Goal: Task Accomplishment & Management: Use online tool/utility

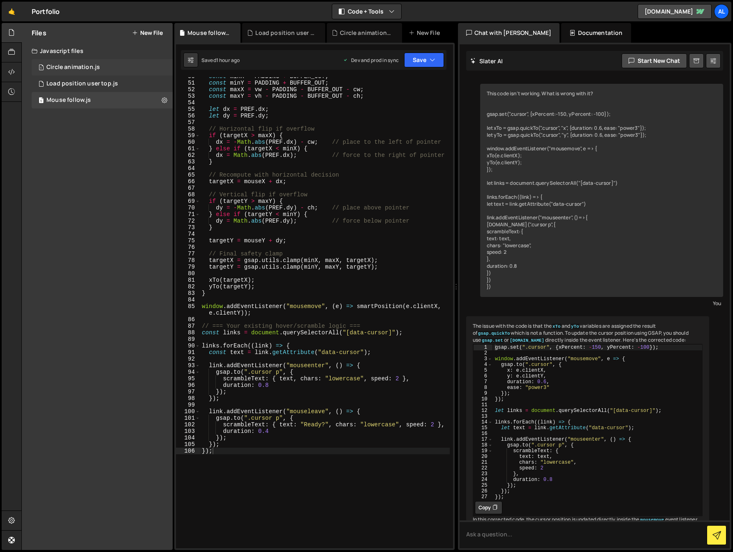
scroll to position [143, 0]
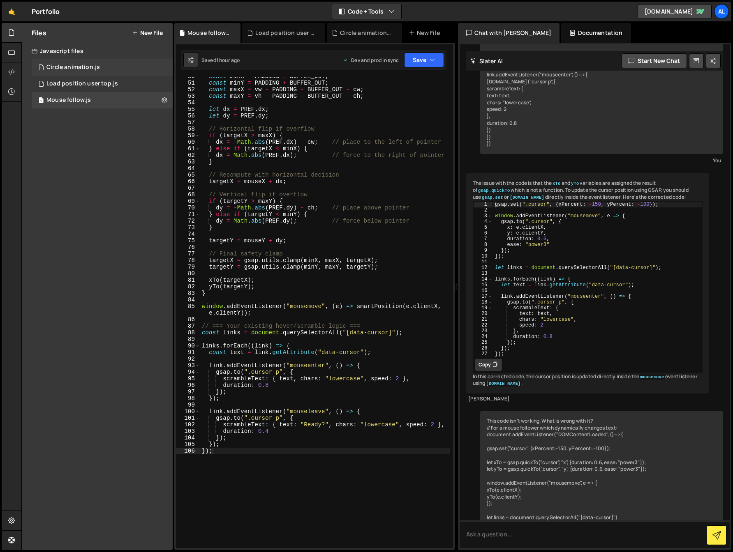
click at [72, 73] on div "1 Circle animation.js 0" at bounding box center [102, 67] width 141 height 16
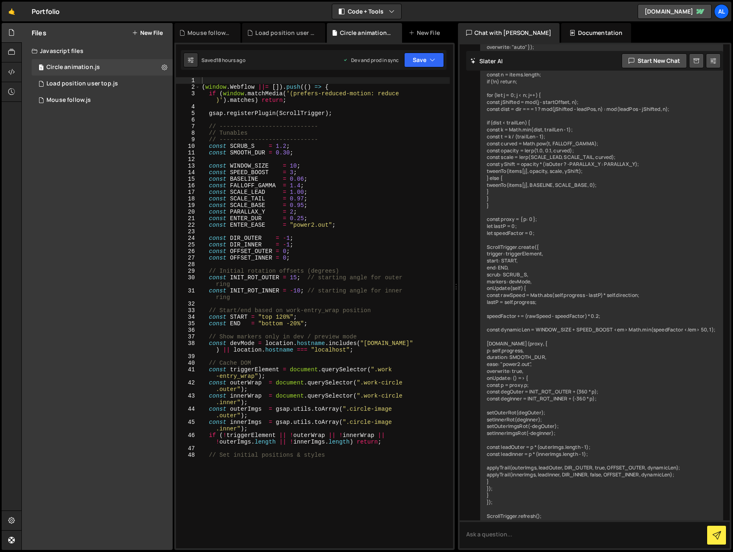
scroll to position [823, 0]
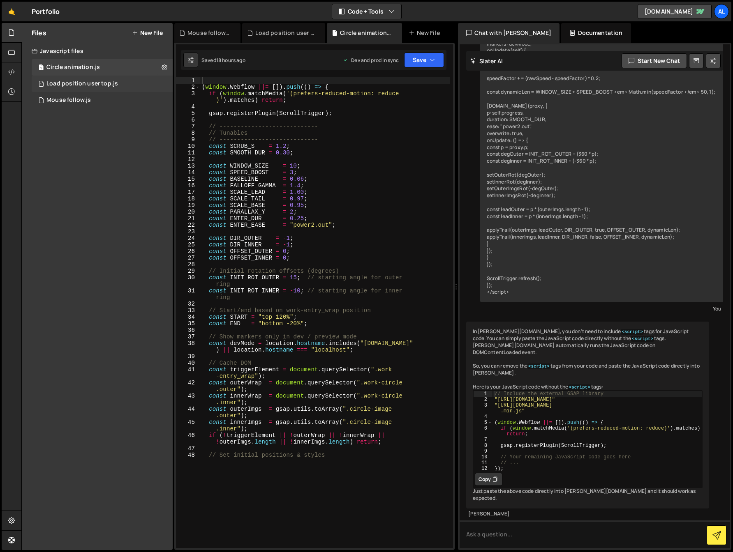
click at [78, 85] on div "Load position user top.js" at bounding box center [82, 83] width 72 height 7
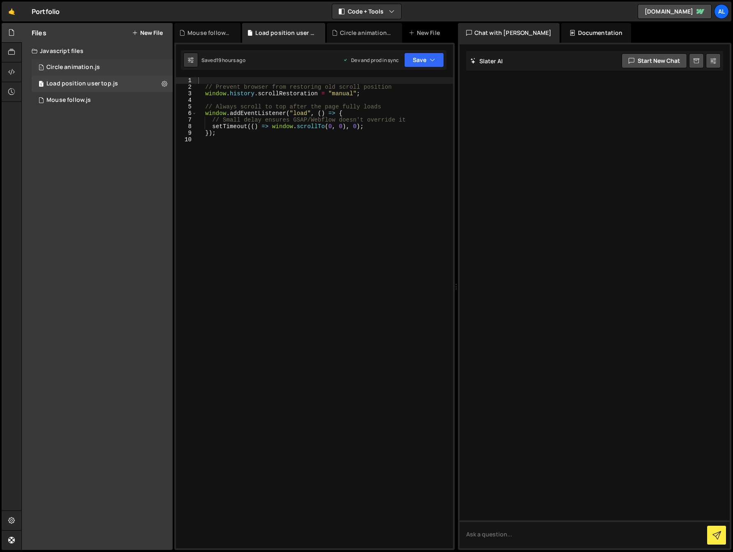
click at [78, 64] on div "Circle animation.js" at bounding box center [72, 67] width 53 height 7
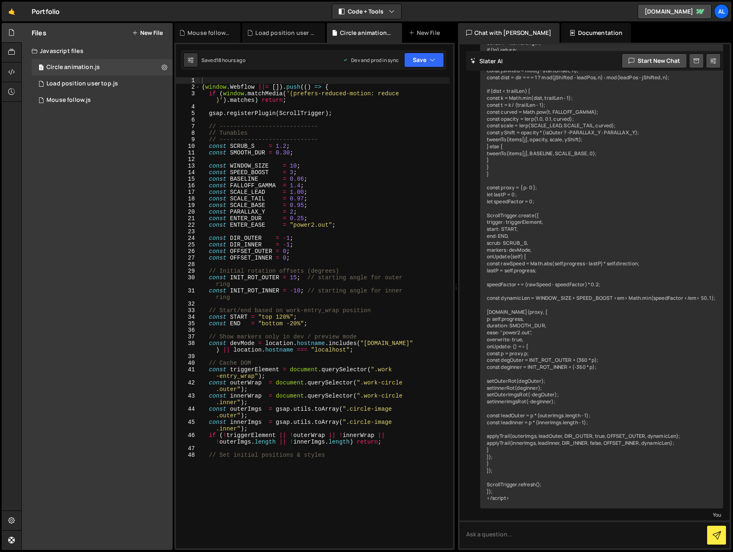
scroll to position [823, 0]
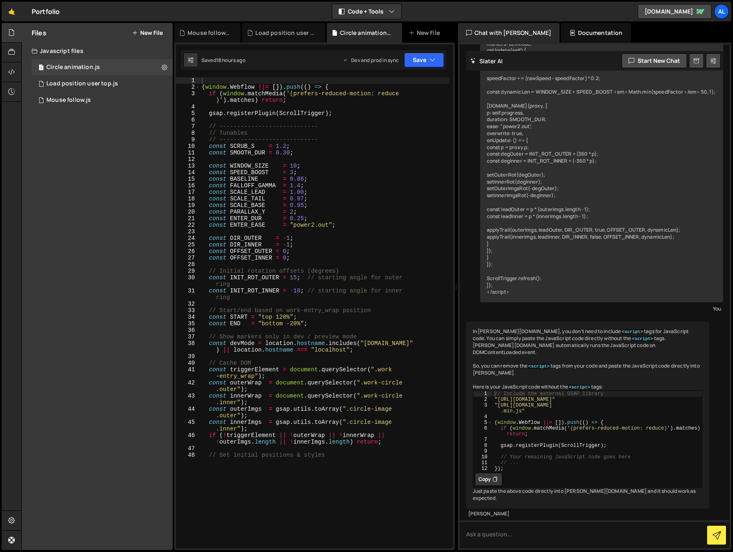
click at [383, 209] on div "( window . Webflow ||= [ ]) . push (( ) => { if ( window . matchMedia ( '(prefe…" at bounding box center [324, 270] width 249 height 386
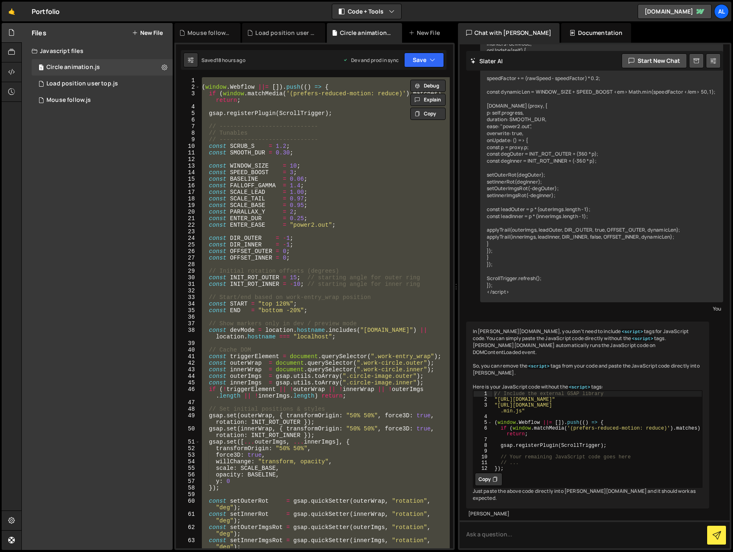
paste textarea "</script>"
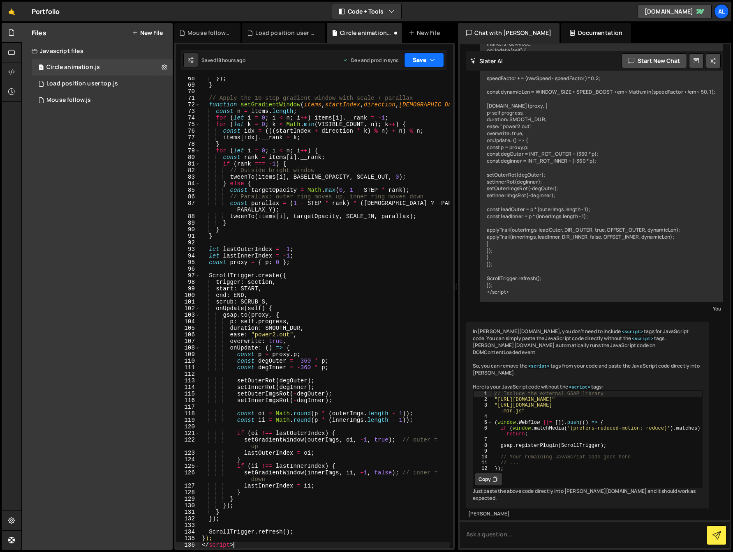
click at [434, 59] on icon "button" at bounding box center [433, 60] width 6 height 8
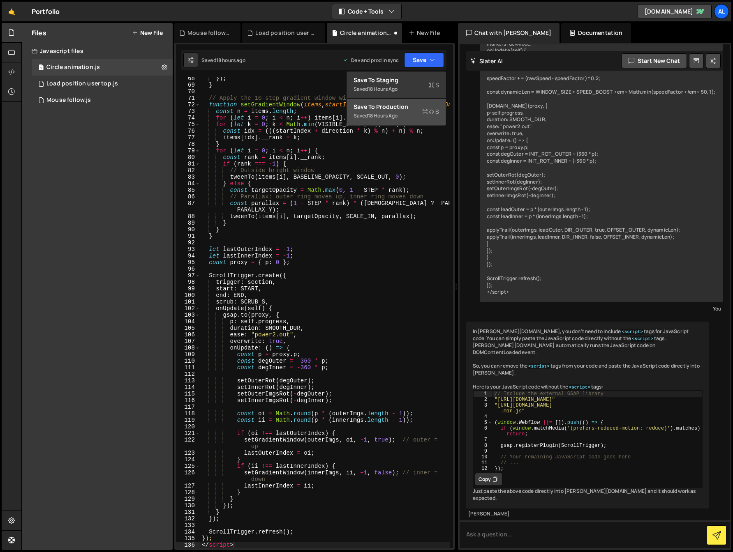
click at [409, 113] on div "Saved 18 hours ago" at bounding box center [395, 116] width 85 height 10
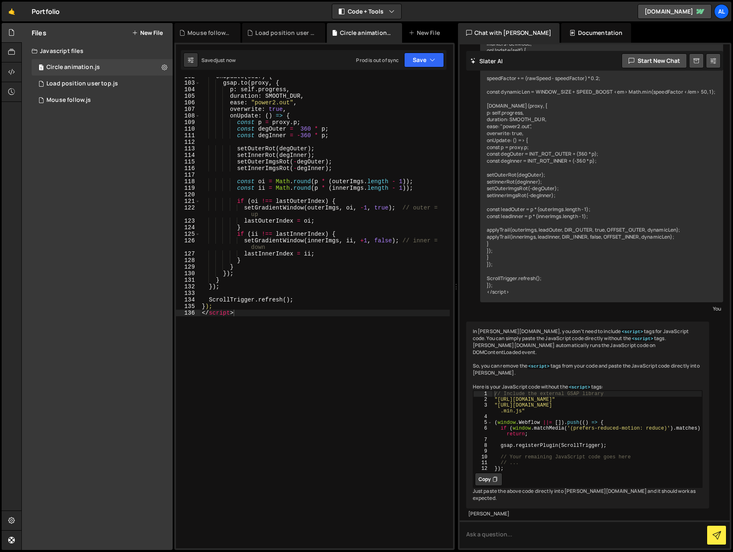
scroll to position [767, 0]
click at [302, 361] on div "onUpdate ( self ) { gsap . to ( proxy , { p : self . progress , duration : SMOO…" at bounding box center [324, 315] width 249 height 485
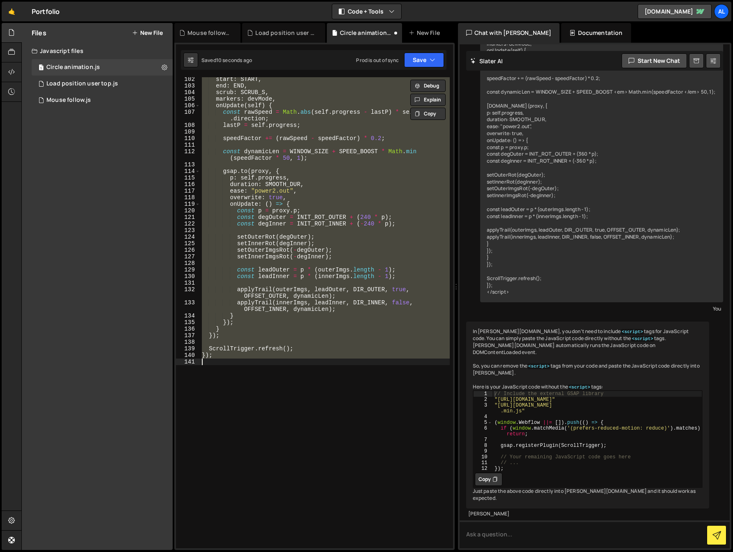
paste textarea "</script>"
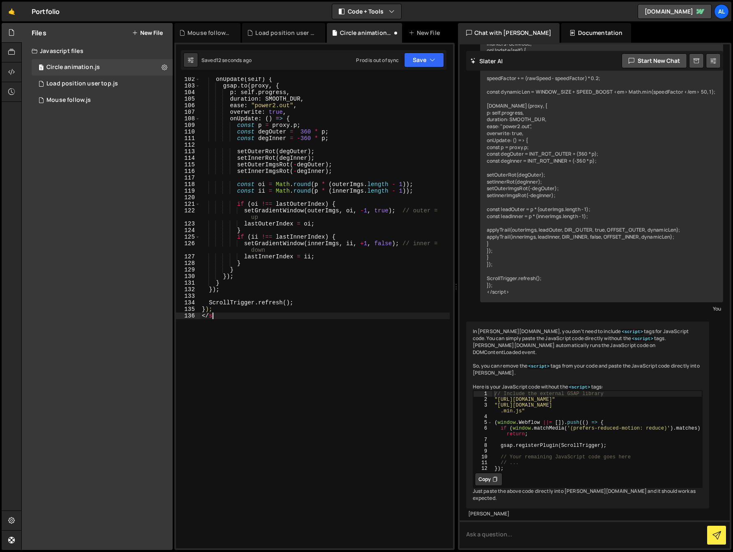
type textarea "<"
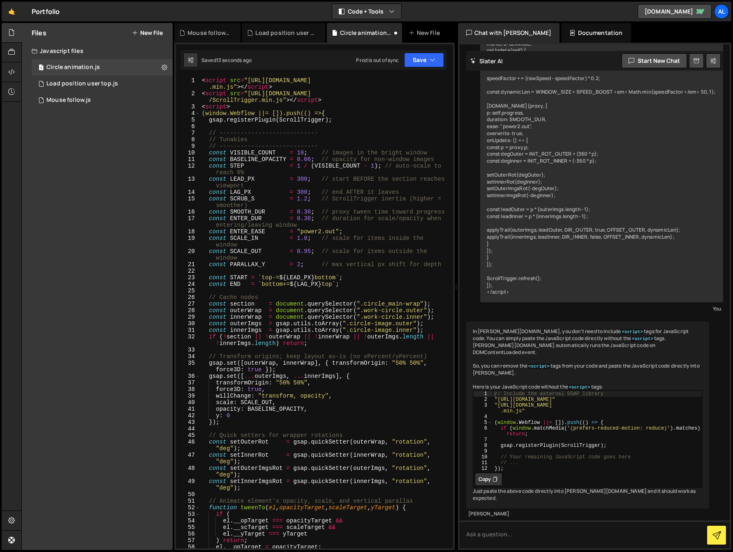
scroll to position [0, 0]
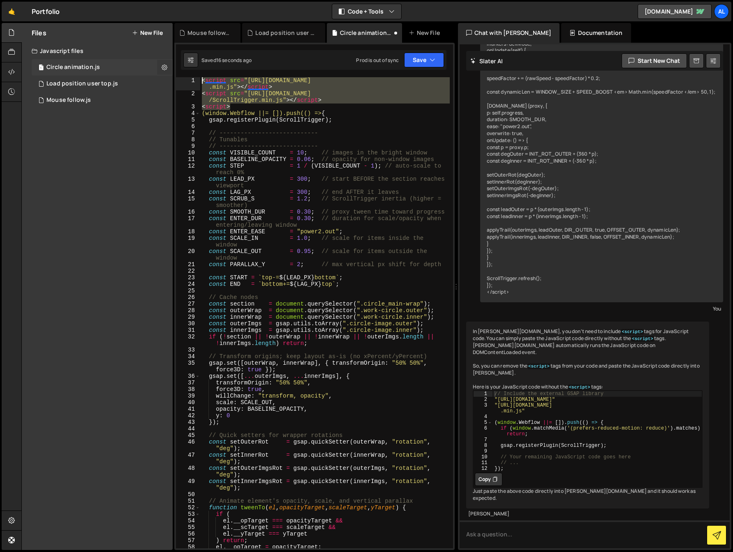
drag, startPoint x: 235, startPoint y: 108, endPoint x: 157, endPoint y: 65, distance: 88.1
click at [157, 65] on div "Files New File Javascript files 1 Circle animation.js 0 1 Load position user to…" at bounding box center [376, 287] width 711 height 528
type textarea "<script src="[URL][DOMAIN_NAME]"></script> <script src="[URL][DOMAIN_NAME]"></s…"
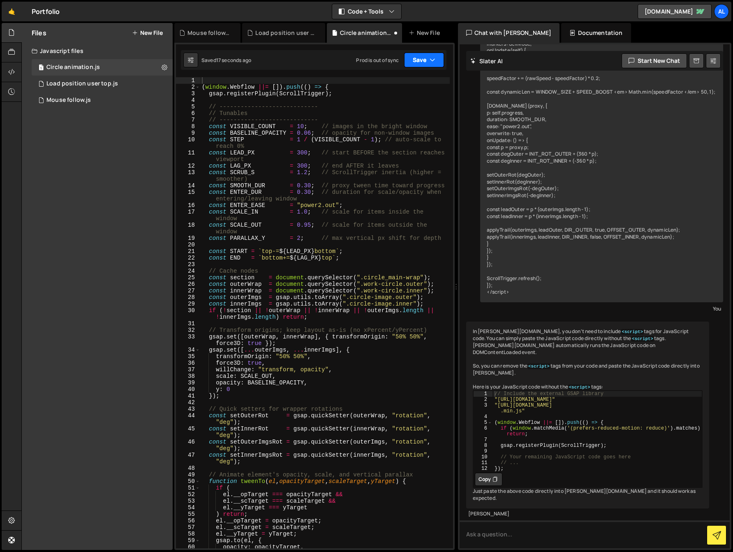
click at [434, 60] on icon "button" at bounding box center [433, 60] width 6 height 8
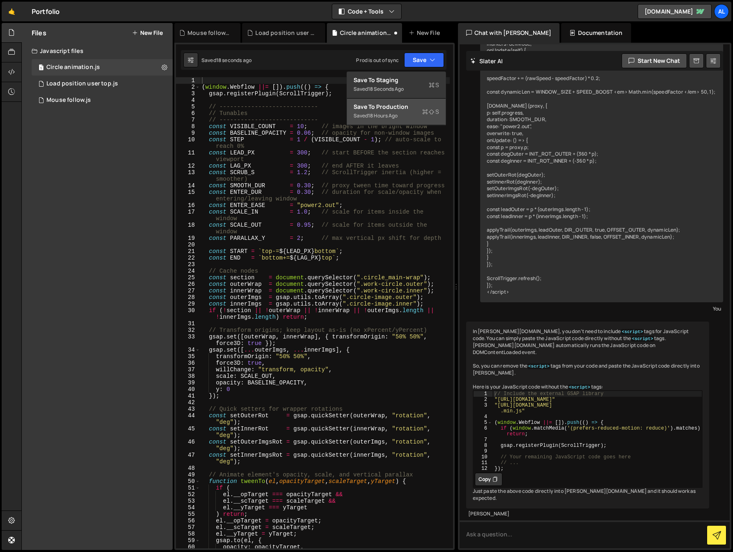
click at [419, 108] on div "Save to Production S" at bounding box center [395, 107] width 85 height 8
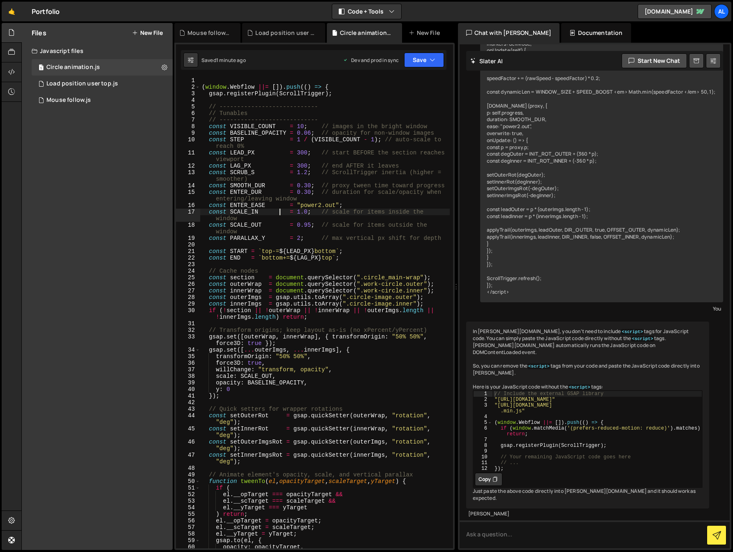
click at [279, 210] on div "( window . Webflow ||= [ ]) . push (( ) => { gsap . registerPlugin ( ScrollTrig…" at bounding box center [324, 319] width 249 height 485
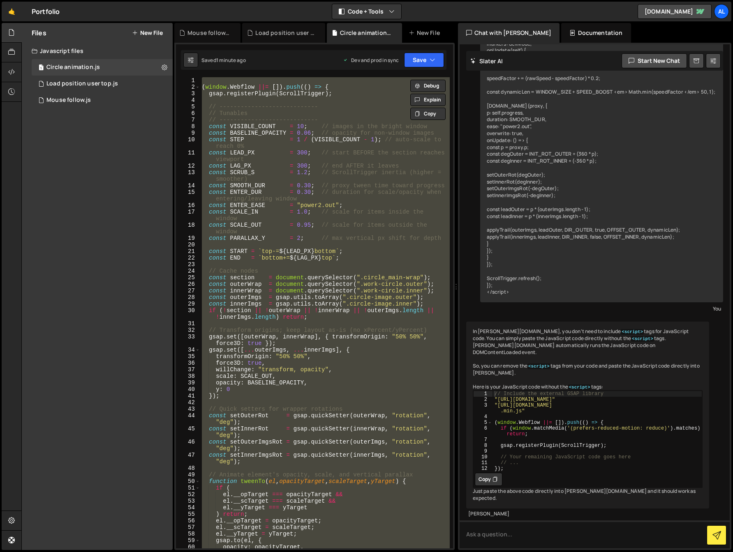
paste textarea "</script>"
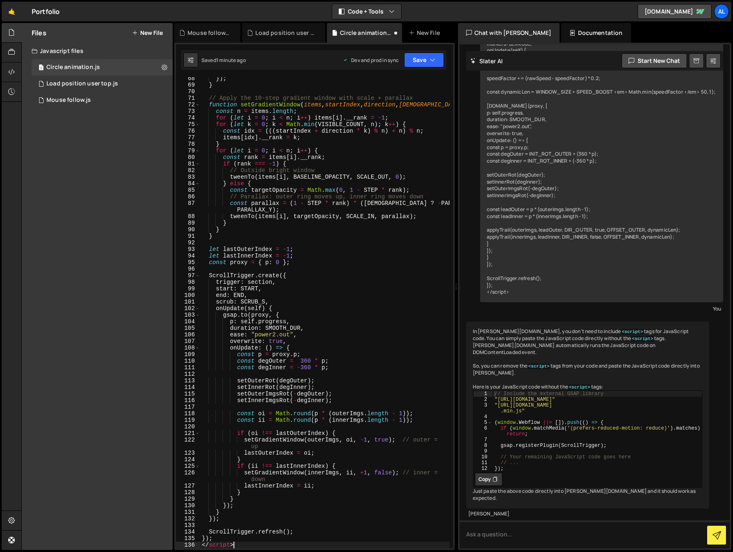
scroll to position [528, 0]
type textarea "<"
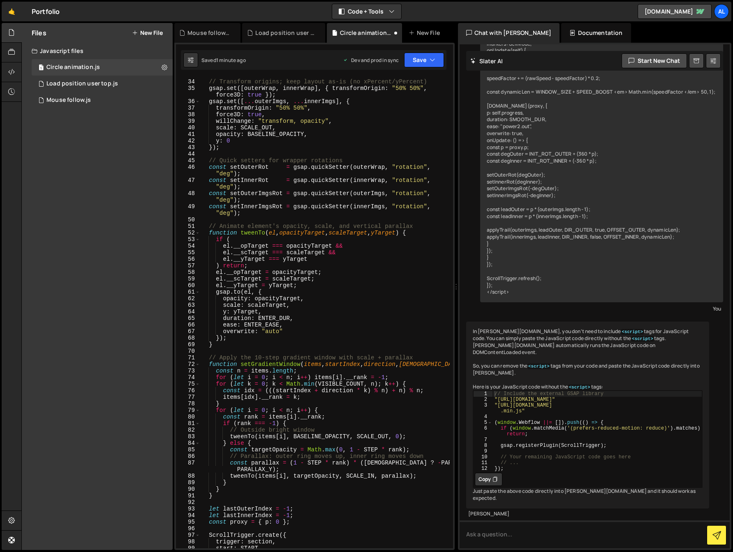
scroll to position [0, 0]
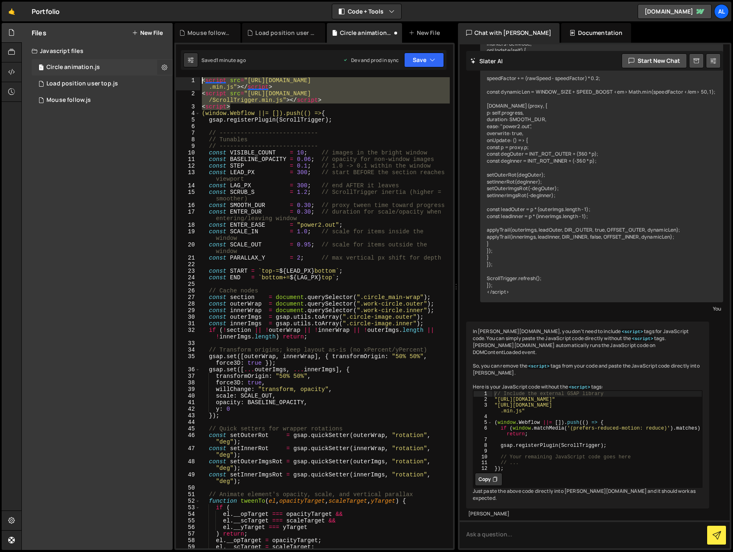
drag, startPoint x: 240, startPoint y: 107, endPoint x: 165, endPoint y: 63, distance: 87.1
click at [162, 63] on div "Files New File Javascript files 1 Circle animation.js 0 1 Load position user to…" at bounding box center [376, 287] width 711 height 528
type textarea "<script src="[URL][DOMAIN_NAME]"></script> <script src="[URL][DOMAIN_NAME]"></s…"
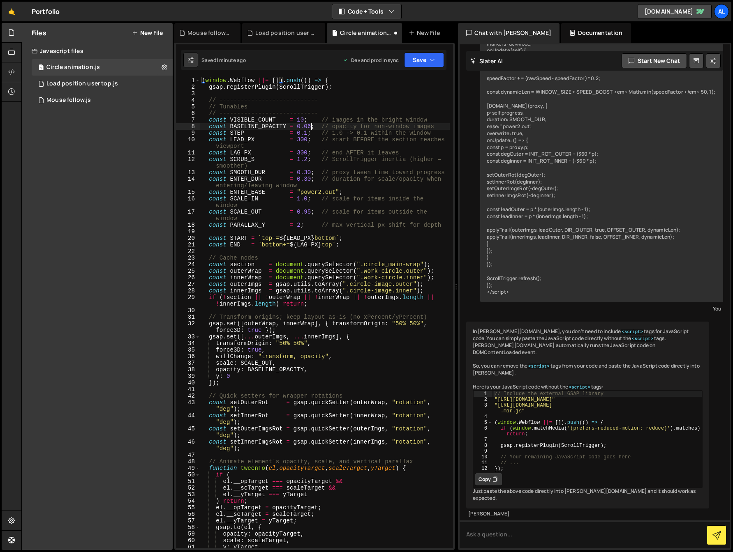
click at [311, 128] on div "( window . Webflow ||= [ ]) . push (( ) => { gsap . registerPlugin ( ScrollTrig…" at bounding box center [324, 319] width 249 height 485
click at [437, 57] on button "Save" at bounding box center [424, 60] width 40 height 15
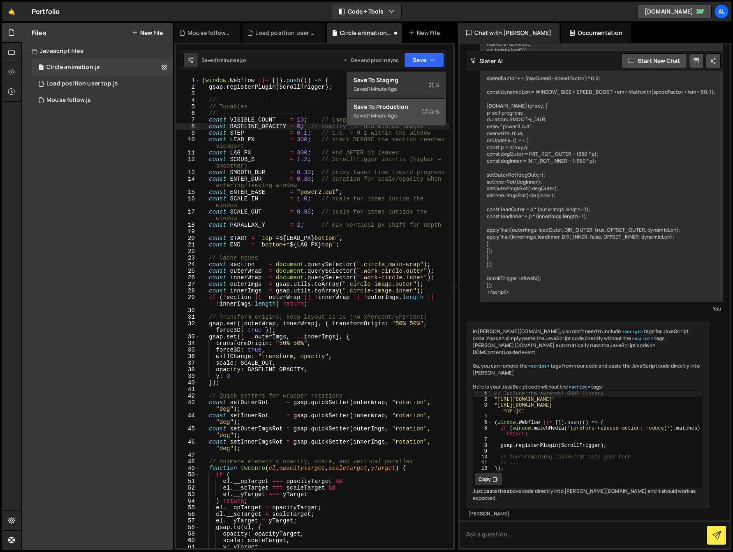
click at [415, 115] on div "Saved 1 minute ago" at bounding box center [395, 116] width 85 height 10
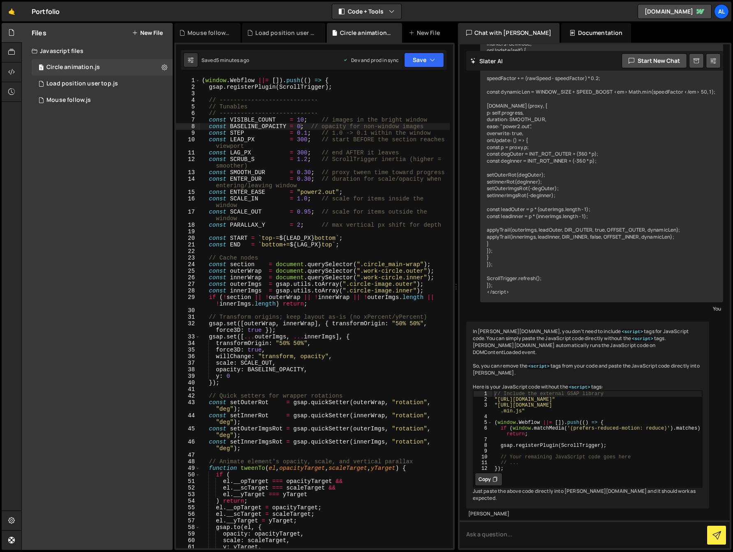
click at [286, 222] on div "( window . Webflow ||= [ ]) . push (( ) => { gsap . registerPlugin ( ScrollTrig…" at bounding box center [324, 319] width 249 height 485
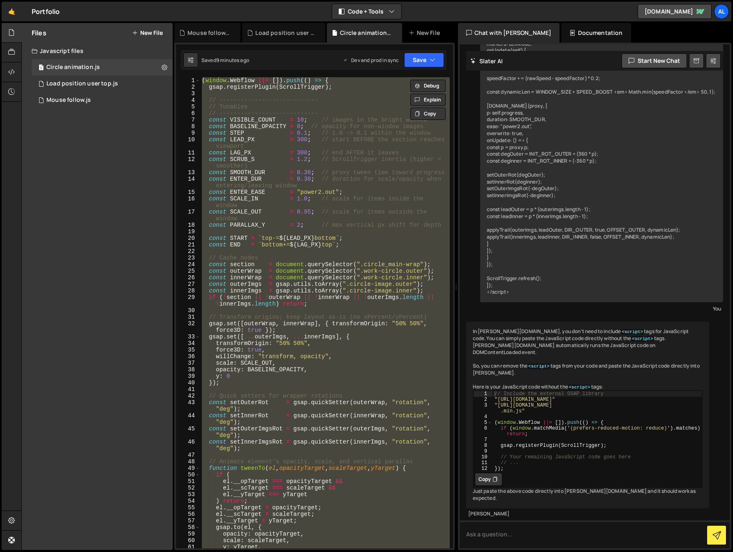
click at [266, 178] on div "( window . Webflow ||= [ ]) . push (( ) => { gsap . registerPlugin ( ScrollTrig…" at bounding box center [324, 312] width 249 height 471
paste textarea
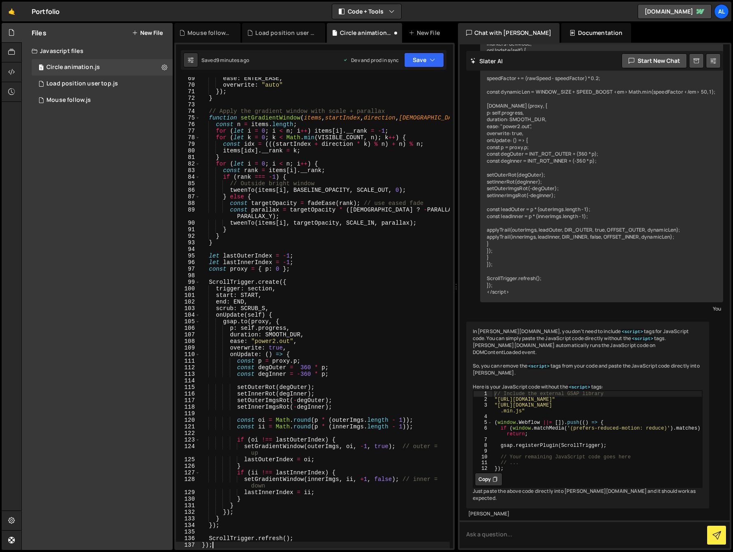
scroll to position [522, 0]
click at [434, 62] on icon "button" at bounding box center [433, 60] width 6 height 8
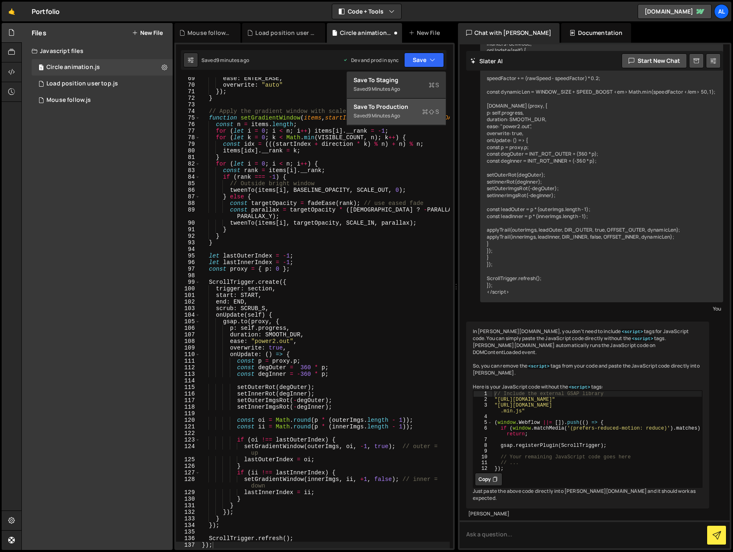
click at [413, 113] on div "Saved 9 minutes ago" at bounding box center [395, 116] width 85 height 10
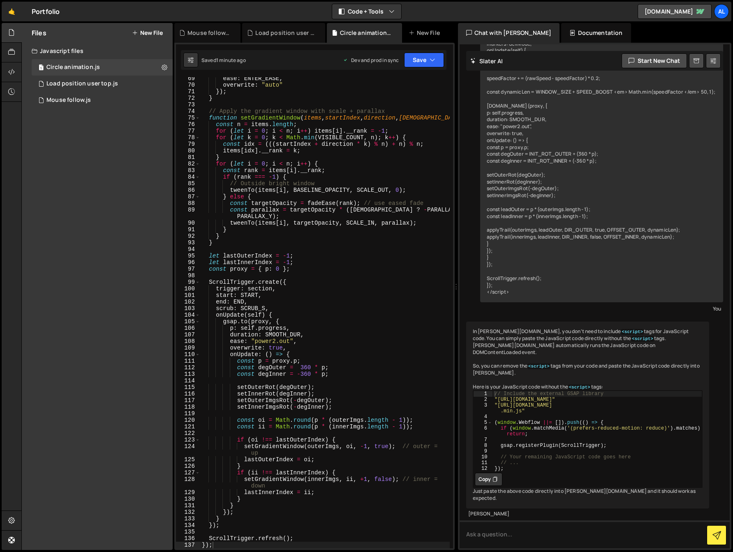
click at [312, 368] on div "ease : ENTER_EASE , overwrite : "auto" }) ; } // Apply the gradient window with…" at bounding box center [324, 317] width 249 height 485
click at [433, 56] on icon "button" at bounding box center [433, 60] width 6 height 8
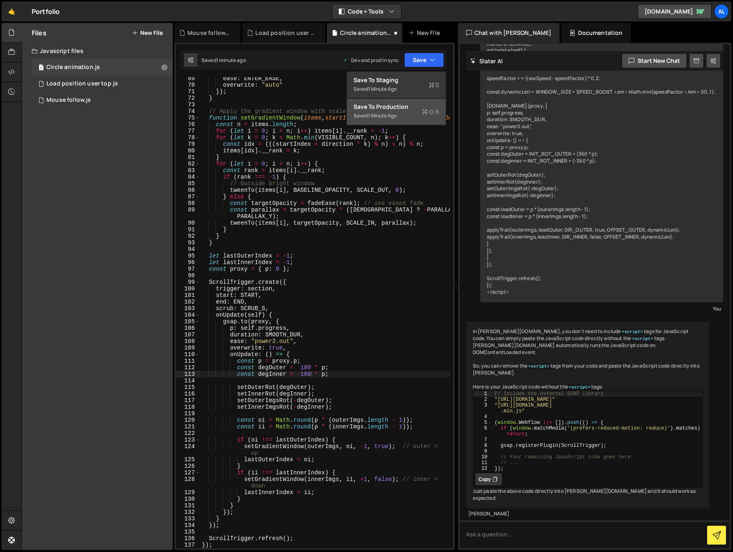
click at [411, 106] on div "Save to Production S" at bounding box center [395, 107] width 85 height 8
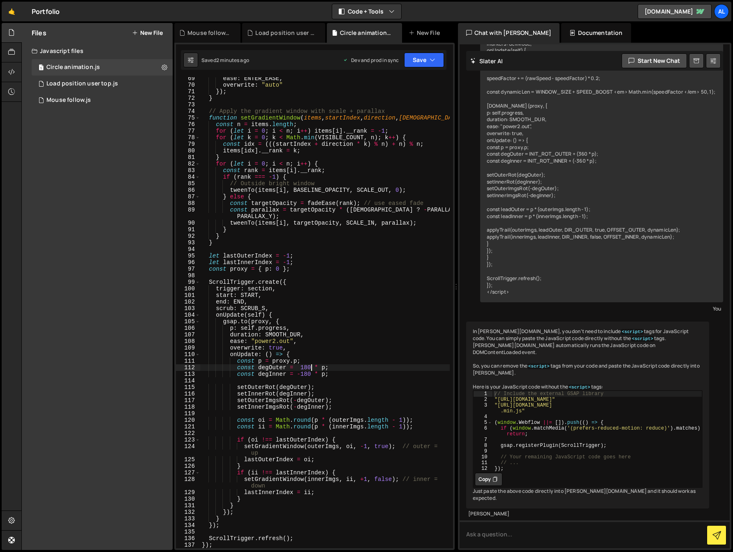
click at [309, 369] on div "ease : ENTER_EASE , overwrite : "auto" }) ; } // Apply the gradient window with…" at bounding box center [324, 317] width 249 height 485
click at [430, 62] on icon "button" at bounding box center [433, 60] width 6 height 8
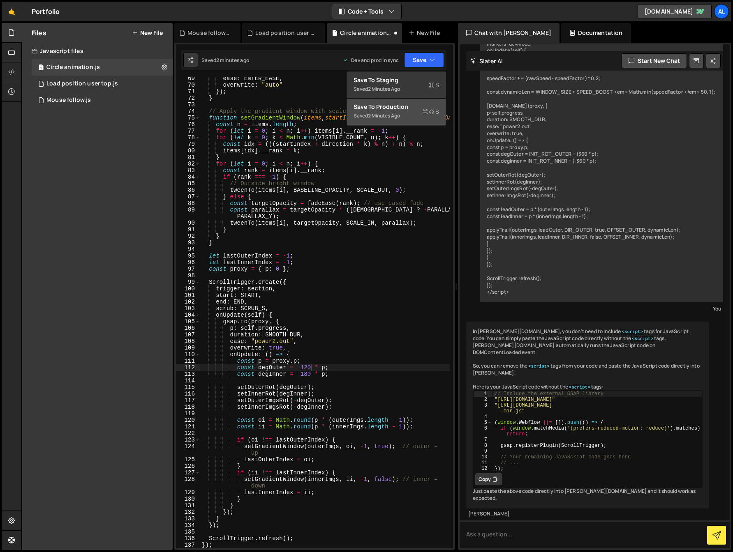
click at [418, 112] on div "Saved 2 minutes ago" at bounding box center [395, 116] width 85 height 10
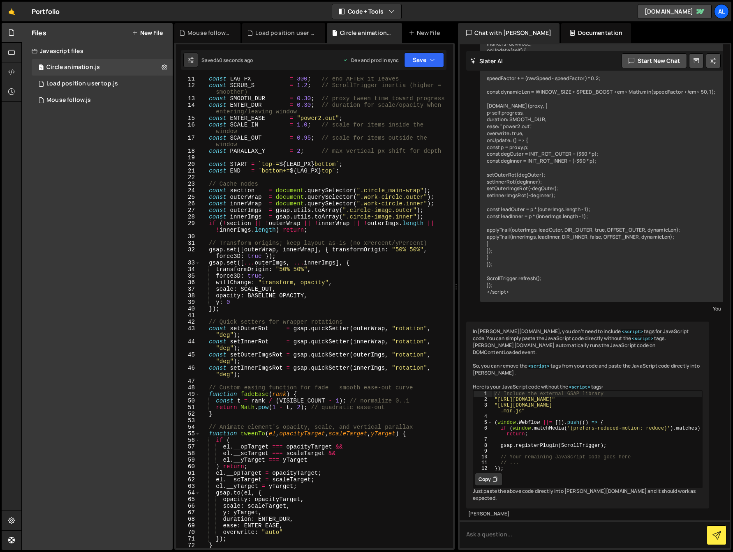
scroll to position [0, 0]
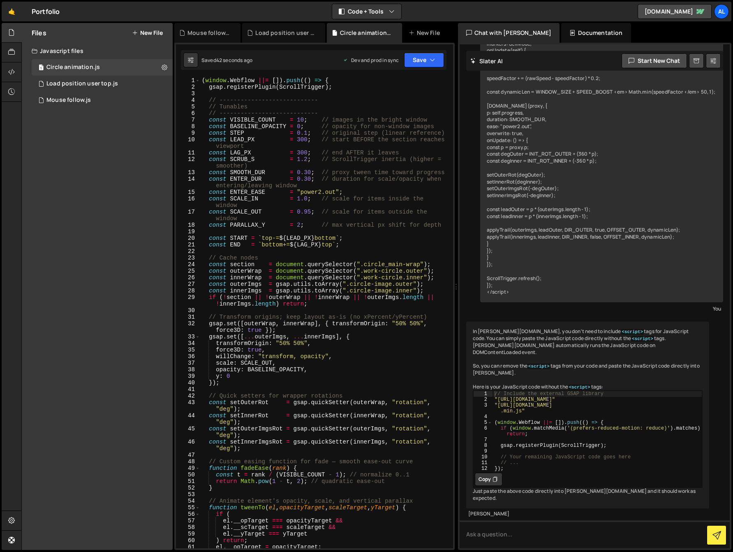
click at [304, 120] on div "( window . Webflow ||= [ ]) . push (( ) => { gsap . registerPlugin ( ScrollTrig…" at bounding box center [324, 319] width 249 height 485
click at [430, 58] on icon "button" at bounding box center [433, 60] width 6 height 8
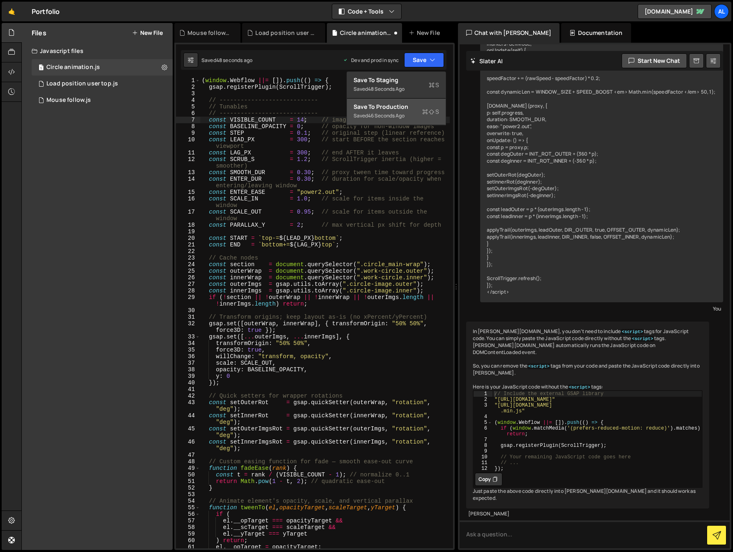
click at [404, 115] on div "46 seconds ago" at bounding box center [386, 115] width 37 height 7
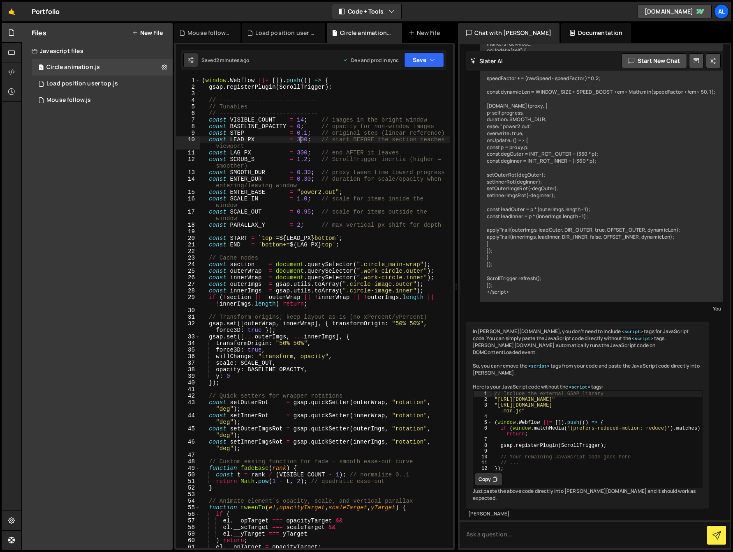
click at [300, 137] on div "( window . Webflow ||= [ ]) . push (( ) => { gsap . registerPlugin ( ScrollTrig…" at bounding box center [324, 319] width 249 height 485
drag, startPoint x: 301, startPoint y: 154, endPoint x: 303, endPoint y: 164, distance: 10.0
click at [301, 153] on div "( window . Webflow ||= [ ]) . push (( ) => { gsap . registerPlugin ( ScrollTrig…" at bounding box center [324, 319] width 249 height 485
click at [439, 60] on button "Save" at bounding box center [424, 60] width 40 height 15
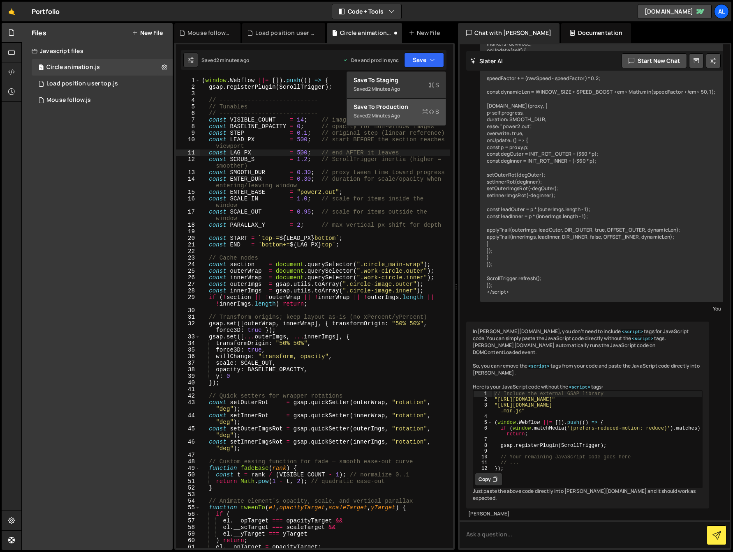
click at [408, 116] on div "Saved 2 minutes ago" at bounding box center [395, 116] width 85 height 10
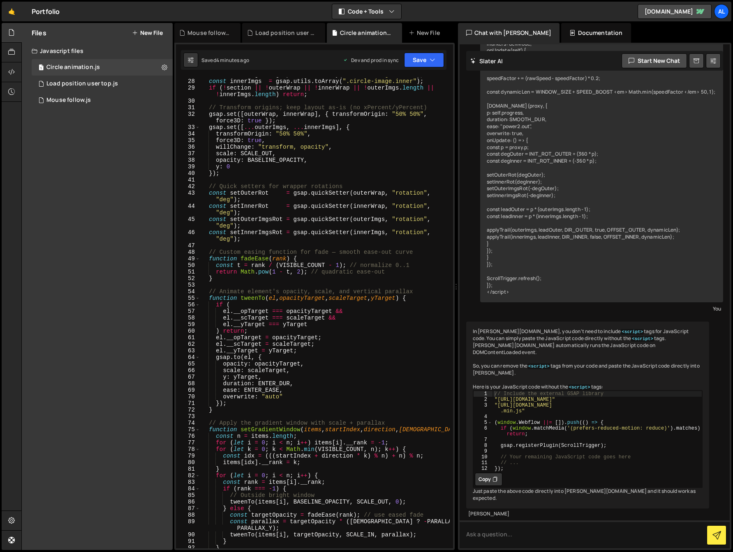
scroll to position [210, 0]
click at [268, 256] on div "const outerImgs = gsap . utils . toArray ( ".circle-image.outer" ) ; const inne…" at bounding box center [324, 314] width 249 height 485
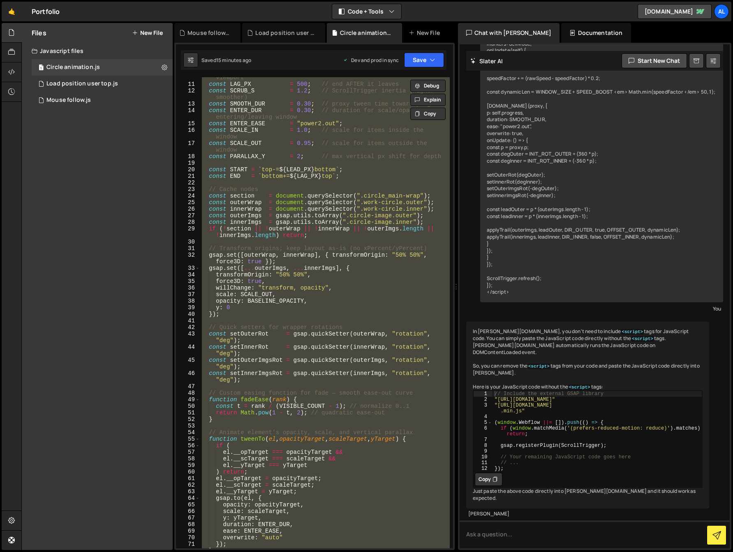
scroll to position [69, 0]
click at [333, 295] on div "const LEAD_PX = 500 ; // start BEFORE the section reaches viewport const LAG_PX…" at bounding box center [324, 312] width 249 height 471
type textarea "scale: SCALE_OUT,"
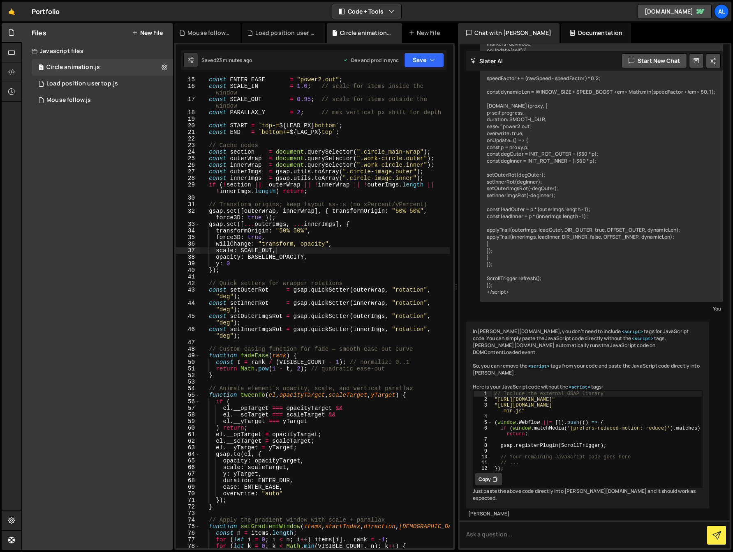
scroll to position [0, 0]
